Goal: Transaction & Acquisition: Purchase product/service

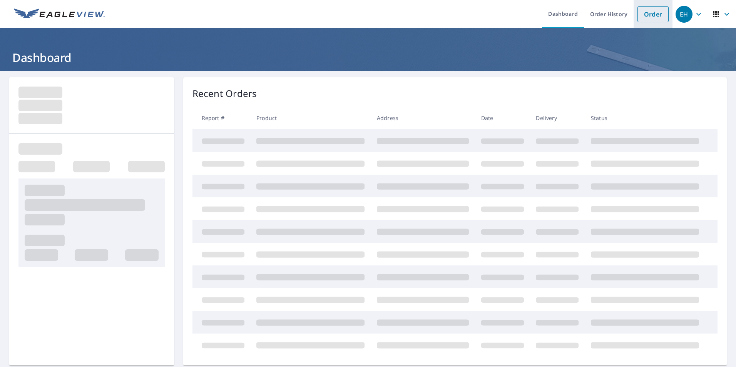
click at [653, 14] on link "Order" at bounding box center [653, 14] width 31 height 16
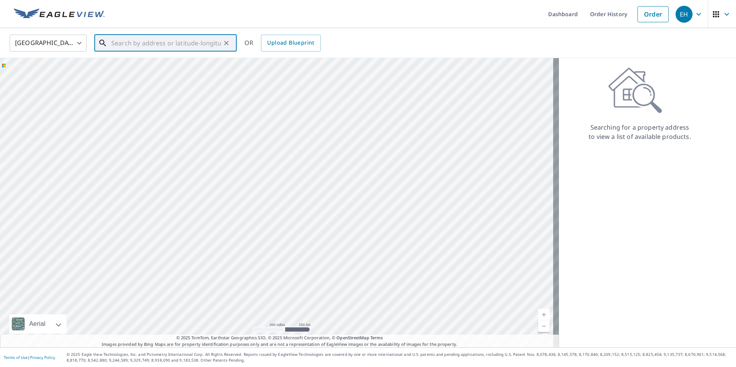
click at [145, 41] on input "text" at bounding box center [166, 43] width 110 height 22
click at [148, 79] on li "3541 Wharton Dr Fort Worth, TX 76133" at bounding box center [165, 69] width 142 height 26
type input "3541 Wharton Dr Fort Worth, TX 76133"
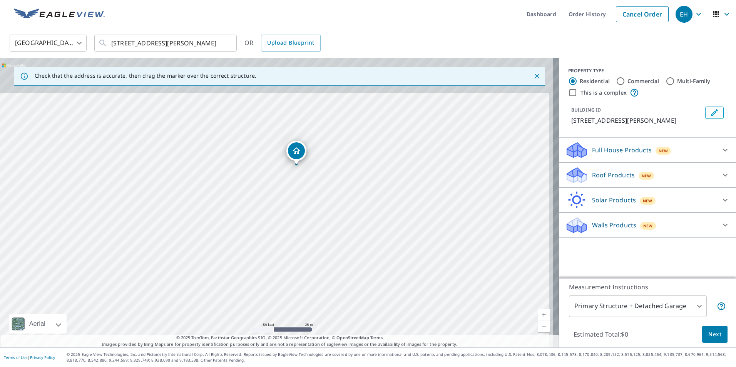
drag, startPoint x: 330, startPoint y: 147, endPoint x: 326, endPoint y: 183, distance: 35.7
click at [326, 183] on div "3541 Wharton Dr Fort Worth, TX 76133" at bounding box center [279, 203] width 559 height 290
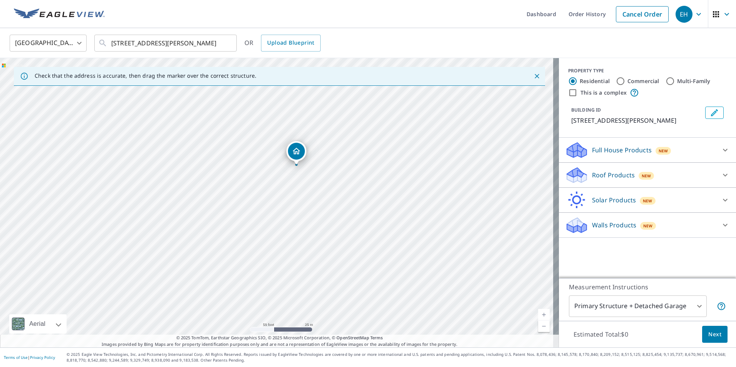
click at [642, 178] on span "New" at bounding box center [647, 176] width 10 height 6
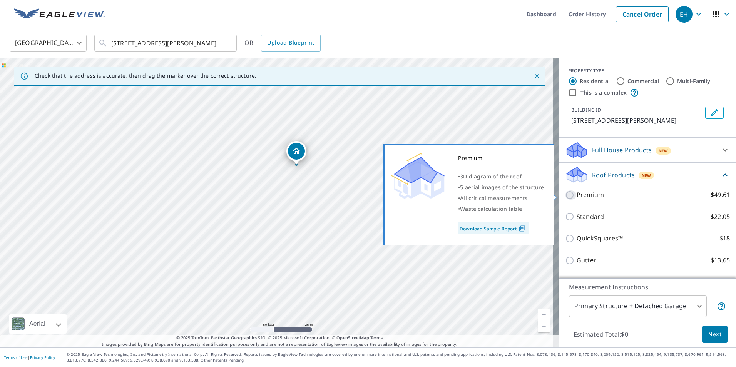
click at [569, 197] on input "Premium $49.61" at bounding box center [571, 195] width 12 height 9
checkbox input "true"
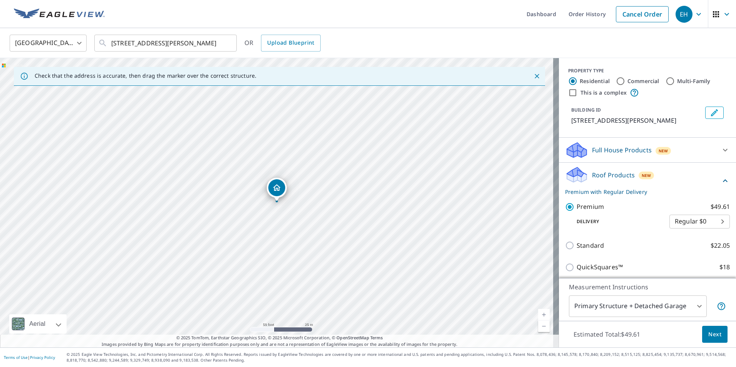
click at [623, 304] on body "EH EH Dashboard Order History Cancel Order EH United States US ​ 3541 Wharton D…" at bounding box center [368, 183] width 736 height 367
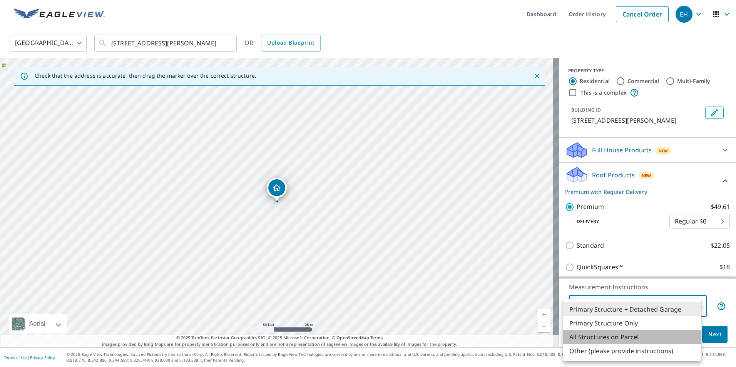
click at [624, 338] on li "All Structures on Parcel" at bounding box center [632, 337] width 138 height 14
type input "3"
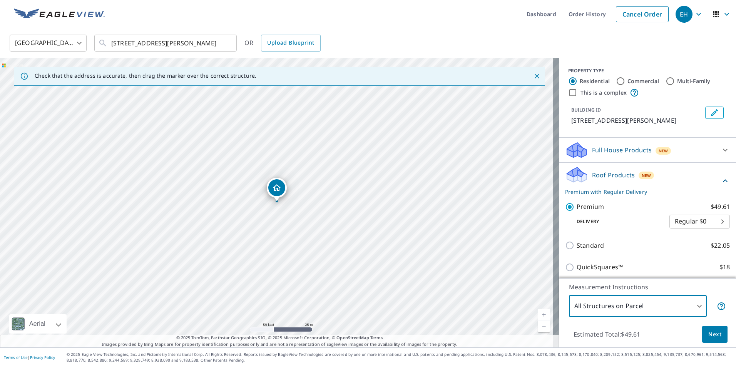
click at [711, 337] on span "Next" at bounding box center [715, 335] width 13 height 10
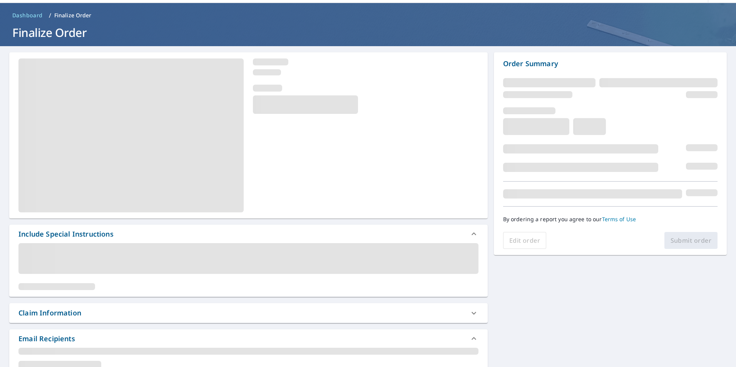
scroll to position [39, 0]
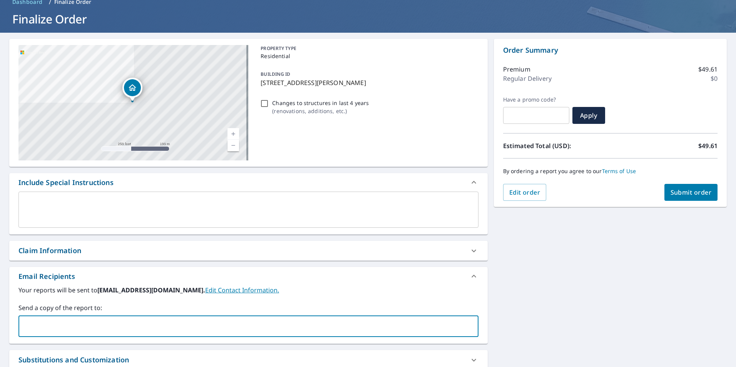
click at [94, 322] on input "text" at bounding box center [243, 326] width 442 height 15
type input "adubose@precisioncandr.com"
checkbox input "true"
type input "brittany@precisioncandr.com"
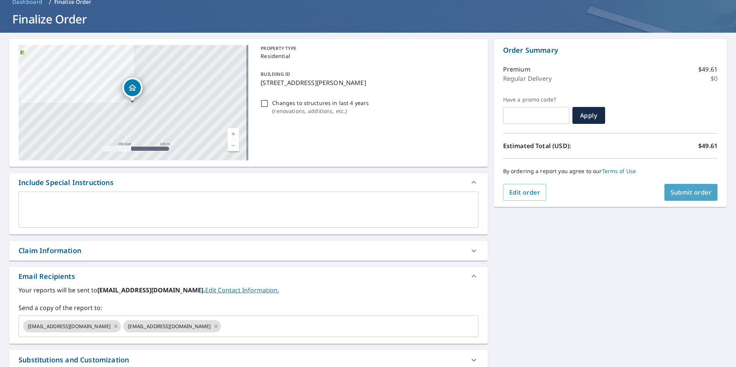
click at [684, 192] on span "Submit order" at bounding box center [691, 192] width 41 height 8
checkbox input "true"
